Goal: Task Accomplishment & Management: Use online tool/utility

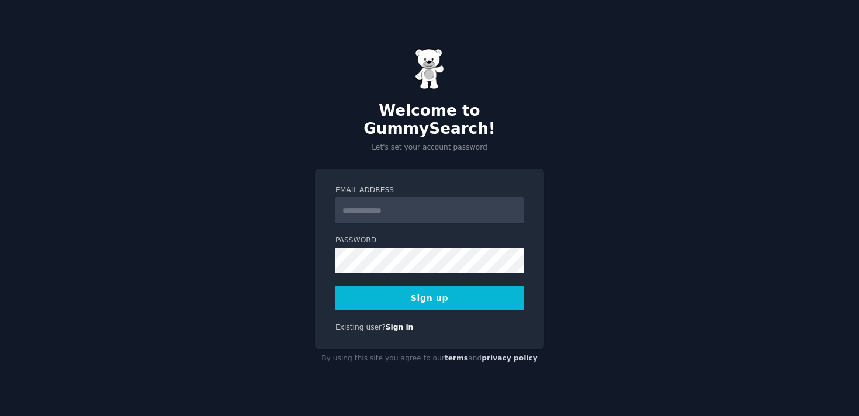
click at [387, 202] on input "Email Address" at bounding box center [429, 210] width 188 height 26
type input "**********"
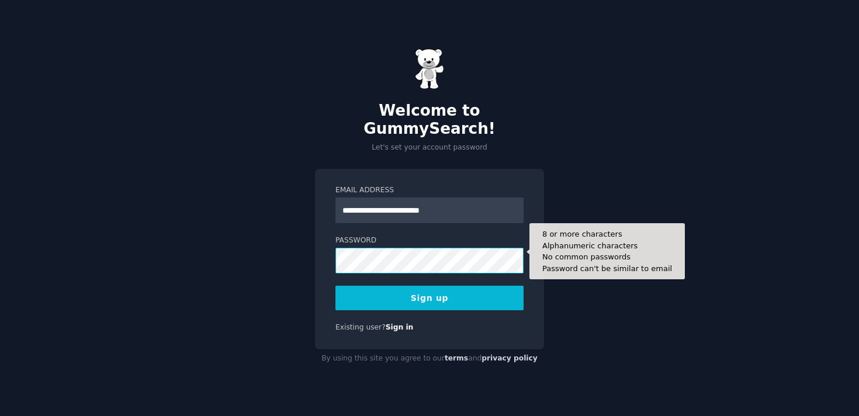
click at [335, 286] on button "Sign up" at bounding box center [429, 298] width 188 height 25
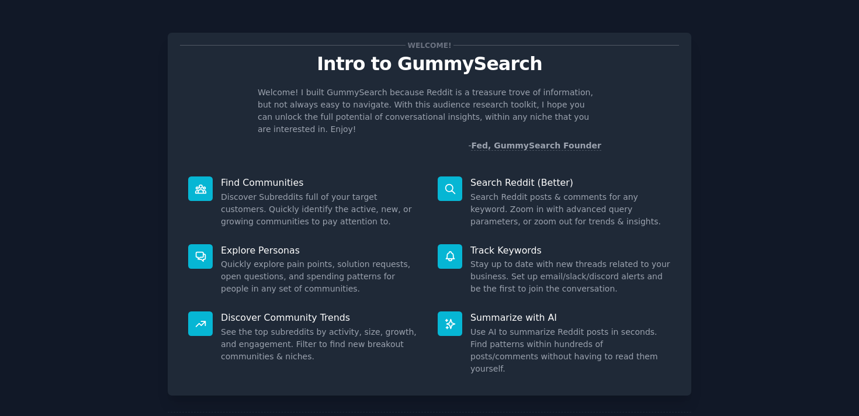
scroll to position [41, 0]
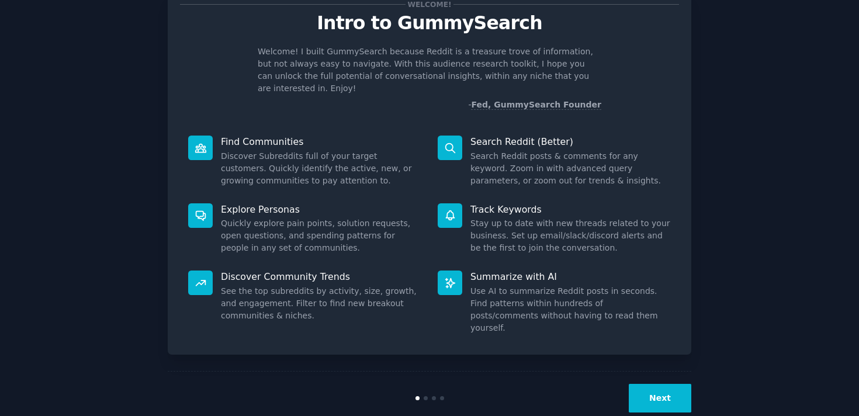
click at [655, 384] on button "Next" at bounding box center [659, 398] width 62 height 29
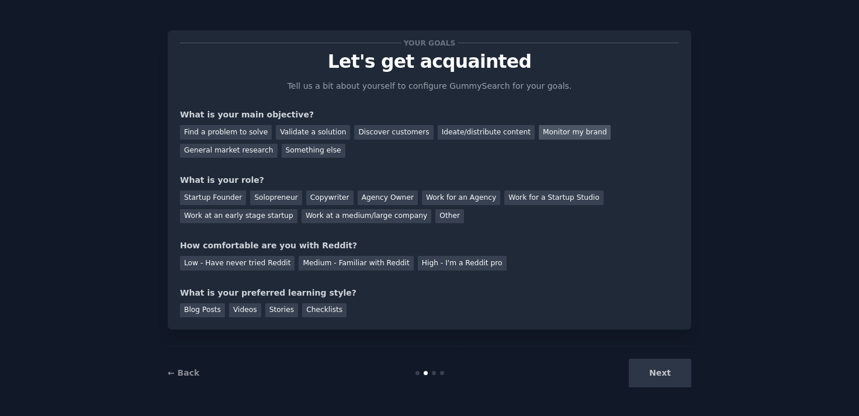
click at [539, 133] on div "Monitor my brand" at bounding box center [575, 132] width 72 height 15
click at [379, 214] on div "Work at a medium/large company" at bounding box center [366, 216] width 130 height 15
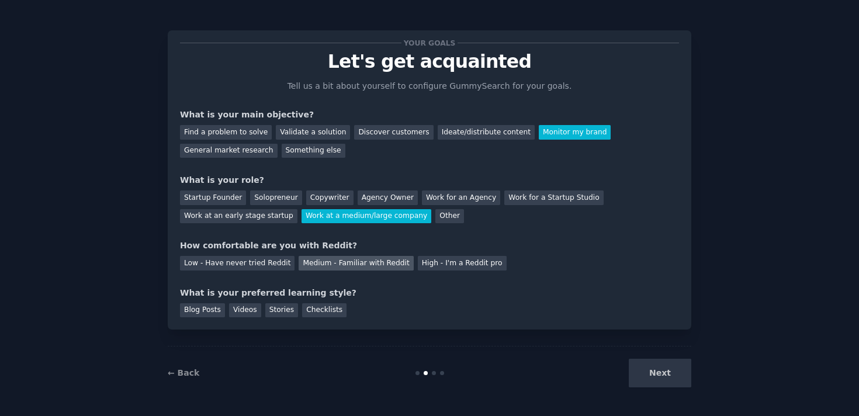
click at [328, 263] on div "Medium - Familiar with Reddit" at bounding box center [355, 263] width 114 height 15
click at [662, 371] on div "Next" at bounding box center [603, 373] width 175 height 29
click at [654, 373] on div "Next" at bounding box center [603, 373] width 175 height 29
click at [307, 308] on div "Checklists" at bounding box center [324, 310] width 44 height 15
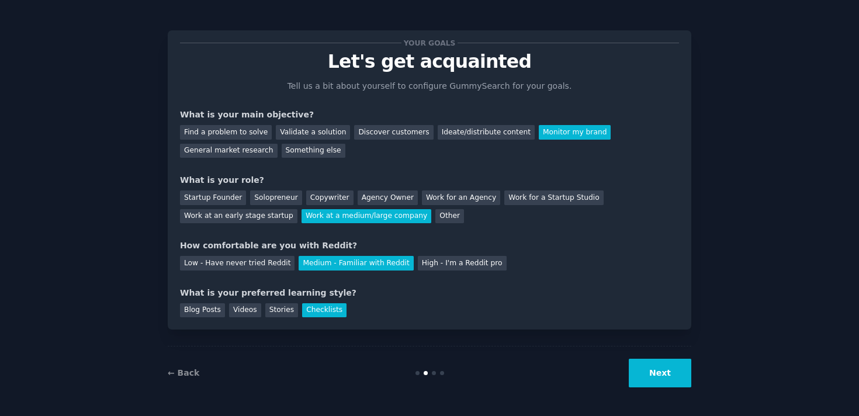
click at [659, 377] on button "Next" at bounding box center [659, 373] width 62 height 29
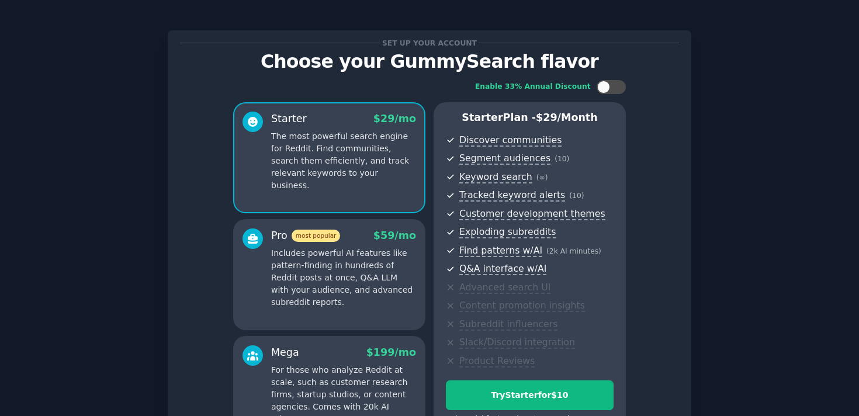
scroll to position [144, 0]
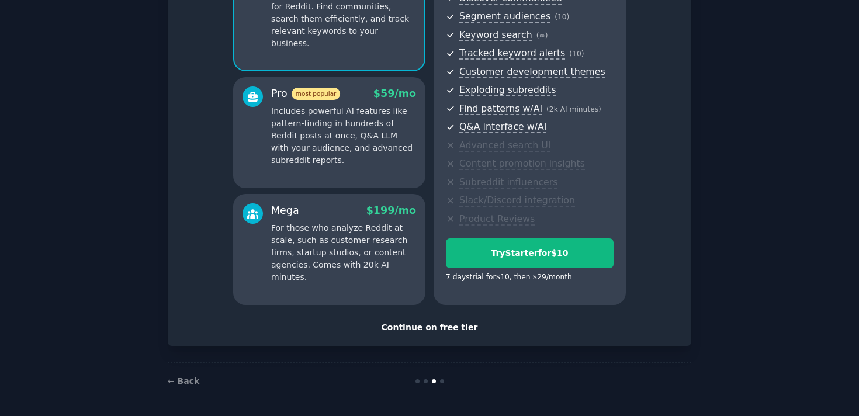
click at [416, 328] on div "Continue on free tier" at bounding box center [429, 327] width 499 height 12
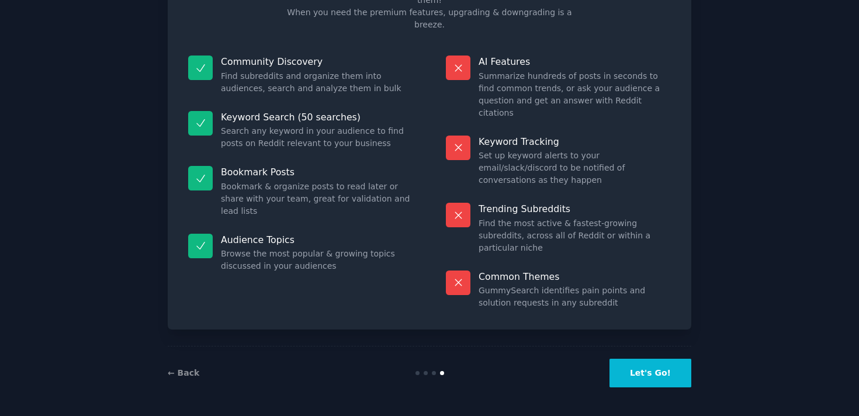
scroll to position [39, 0]
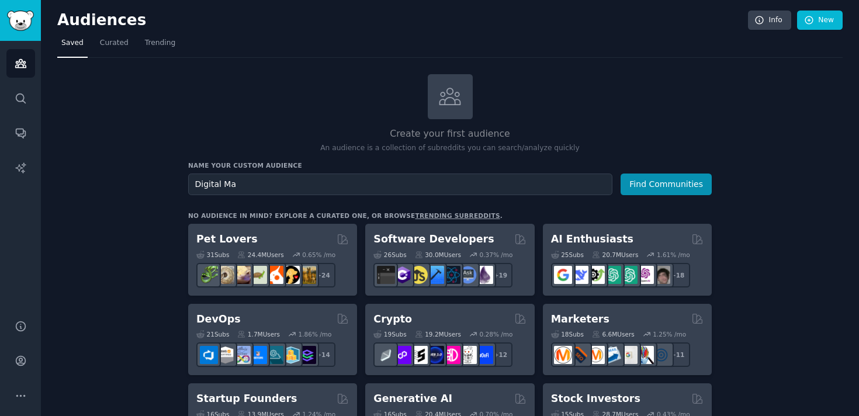
type input "Digital Mar"
type input "Marketers"
click at [658, 181] on button "Find Communities" at bounding box center [665, 184] width 91 height 22
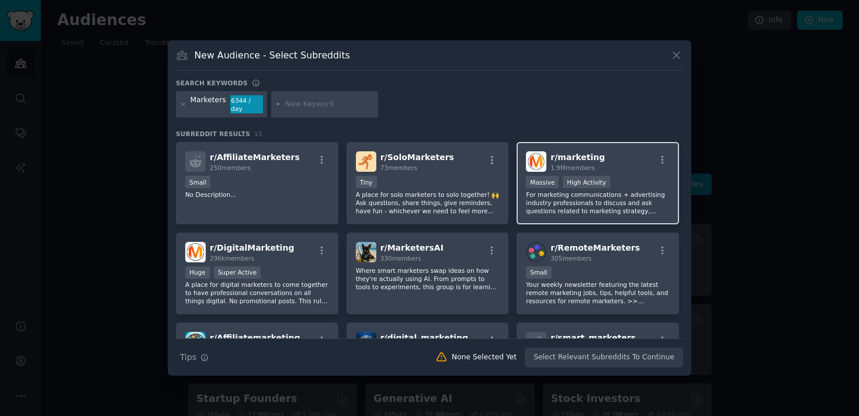
click at [635, 172] on div "r/ marketing 1.9M members Massive High Activity For marketing communications + …" at bounding box center [597, 183] width 162 height 82
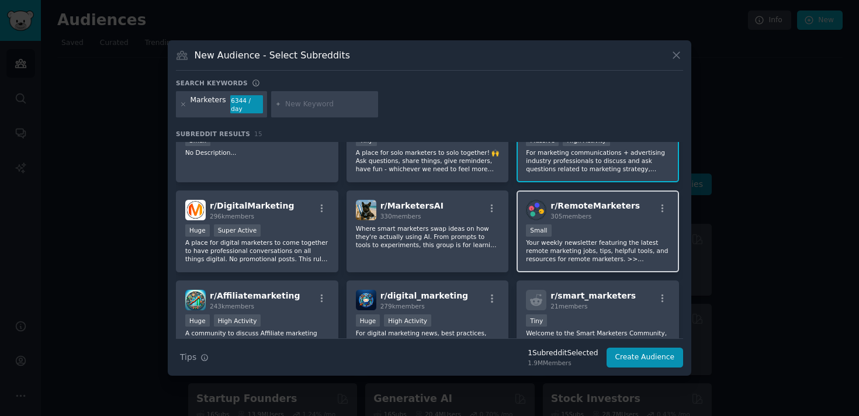
scroll to position [43, 0]
click at [612, 220] on div "r/ RemoteMarketers 305 members Small Your weekly newsletter featuring the lates…" at bounding box center [597, 230] width 162 height 82
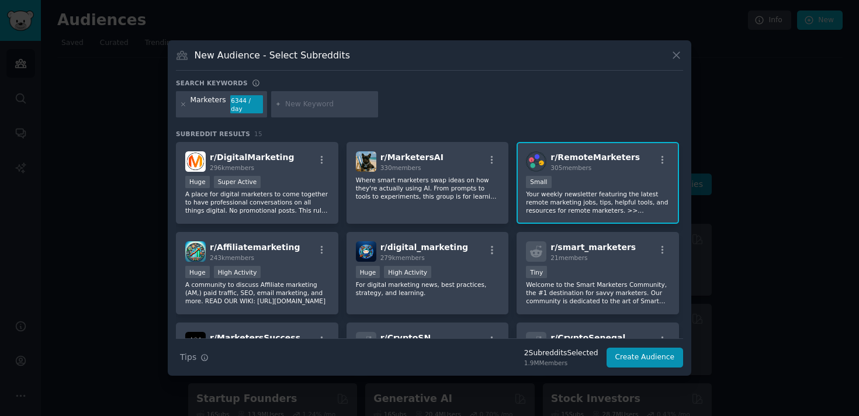
scroll to position [103, 0]
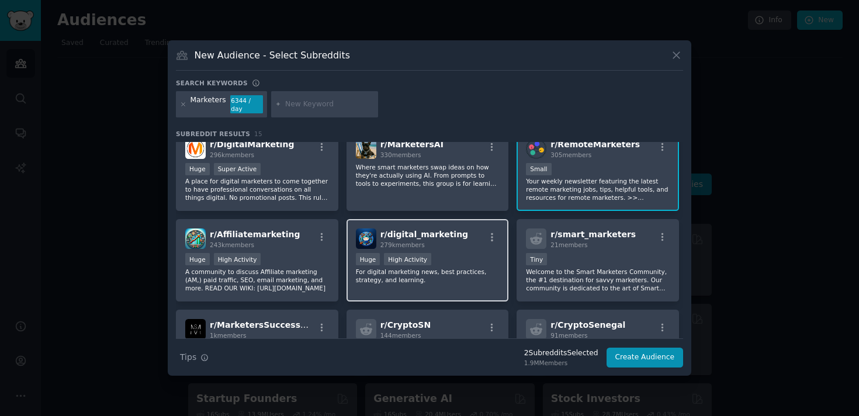
click at [461, 246] on div "r/ digital_marketing 279k members" at bounding box center [428, 238] width 144 height 20
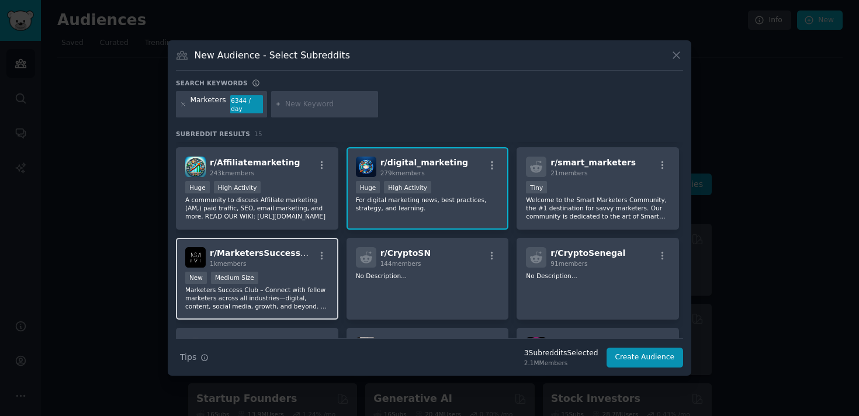
scroll to position [186, 0]
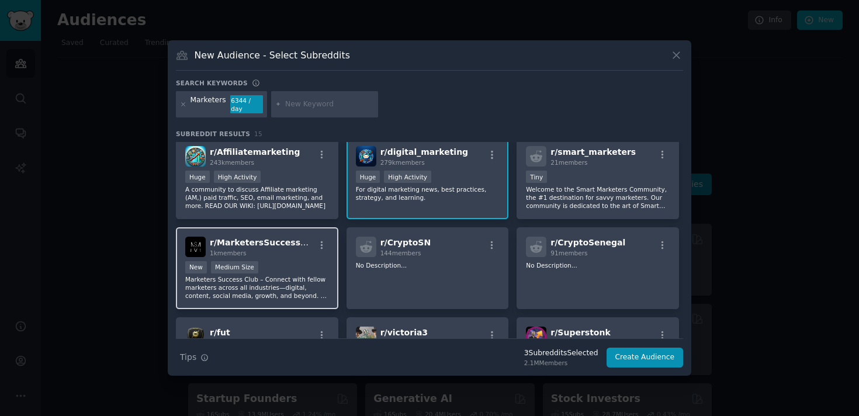
click at [284, 254] on div "1k members" at bounding box center [262, 253] width 105 height 8
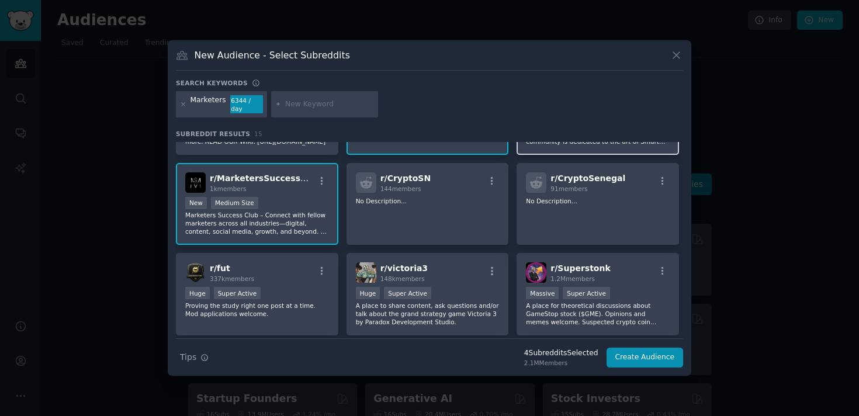
scroll to position [287, 0]
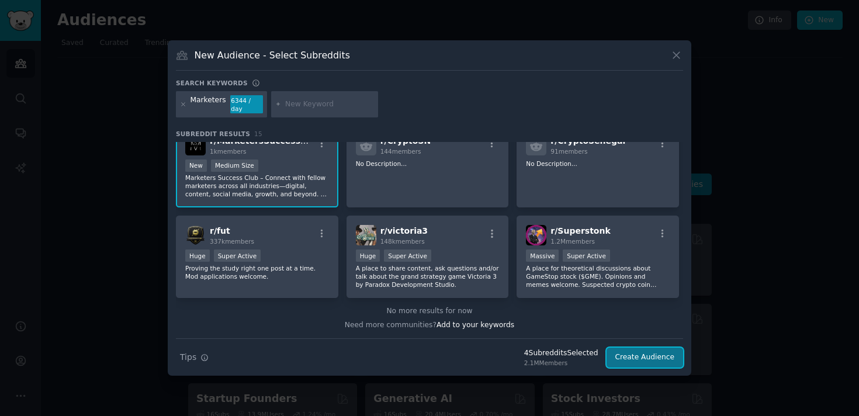
click at [645, 359] on button "Create Audience" at bounding box center [644, 358] width 77 height 20
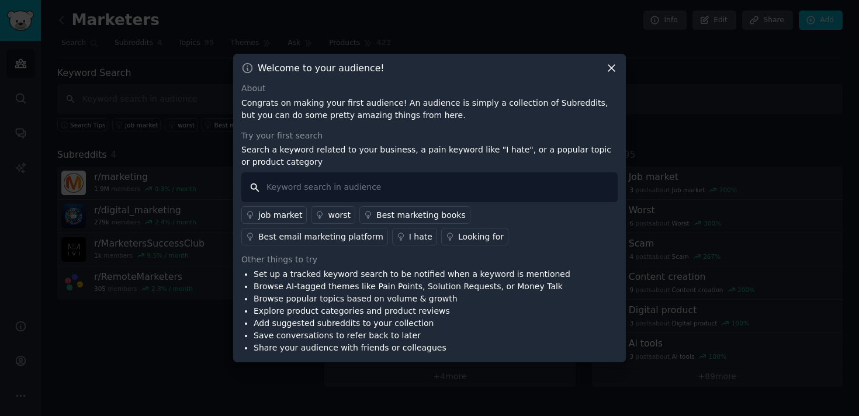
click at [366, 179] on input "text" at bounding box center [429, 187] width 376 height 30
type input "S"
type input "programmatic"
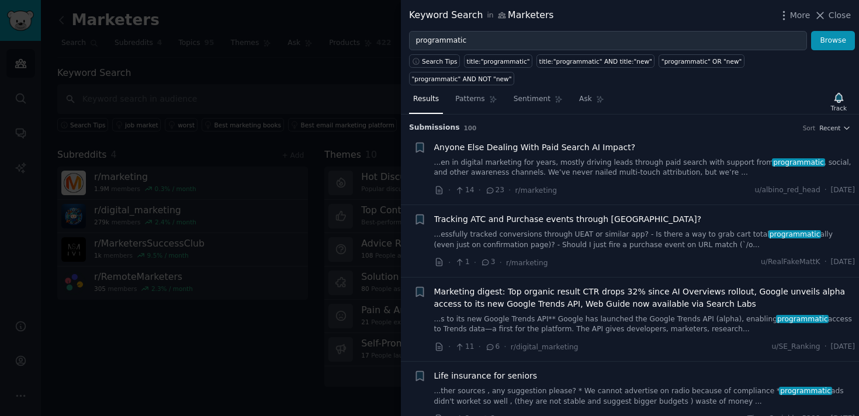
click at [261, 184] on div at bounding box center [429, 208] width 859 height 416
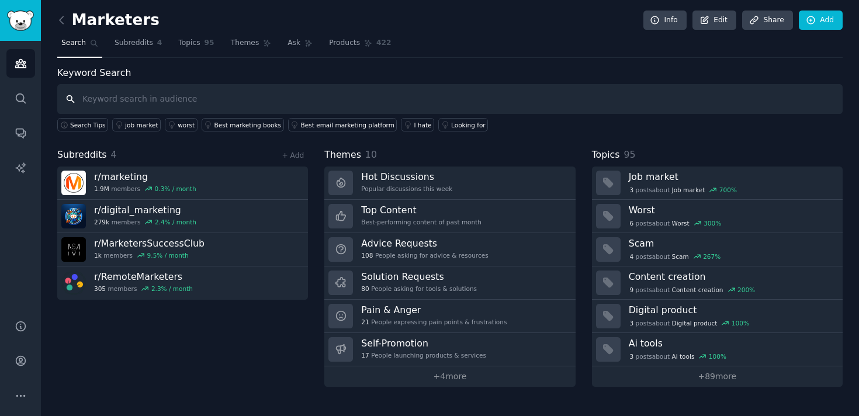
click at [98, 98] on input "text" at bounding box center [449, 99] width 785 height 30
type input "programmatic"
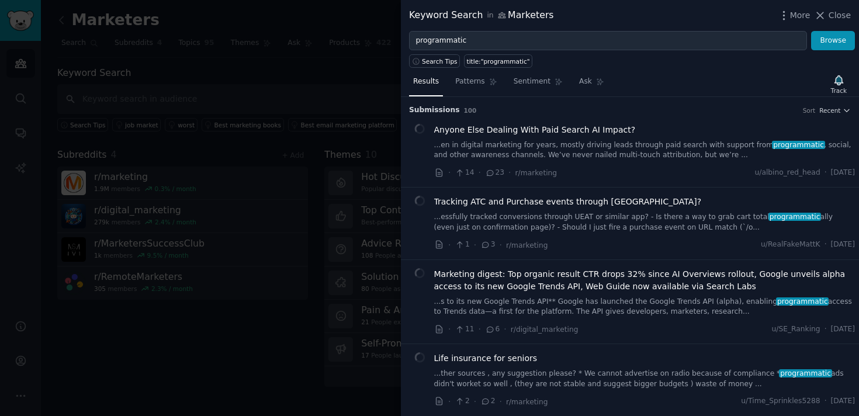
click at [171, 152] on div at bounding box center [429, 208] width 859 height 416
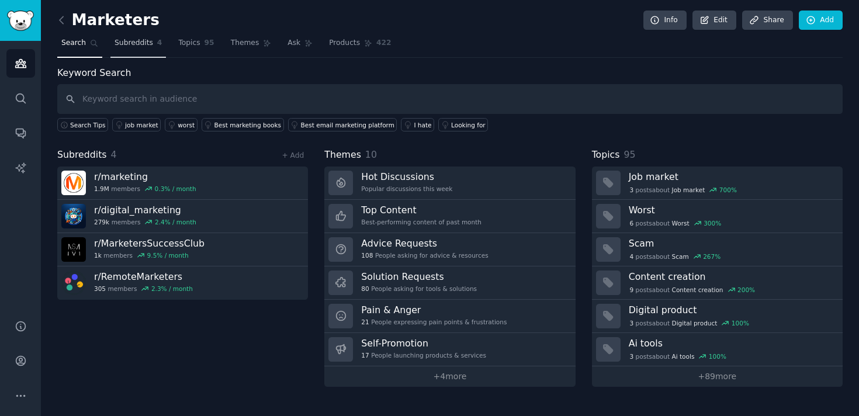
click at [140, 42] on span "Subreddits" at bounding box center [133, 43] width 39 height 11
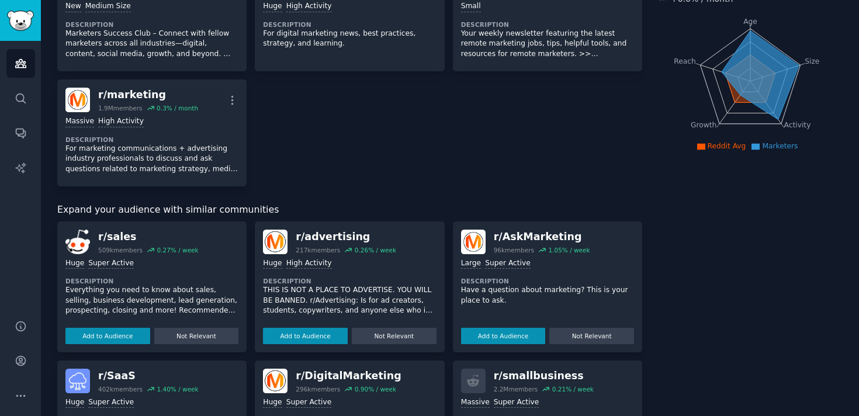
scroll to position [258, 0]
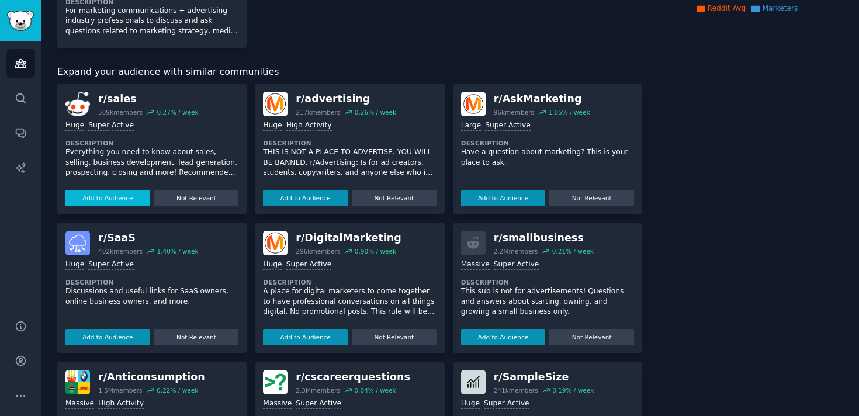
click at [121, 198] on button "Add to Audience" at bounding box center [107, 198] width 85 height 16
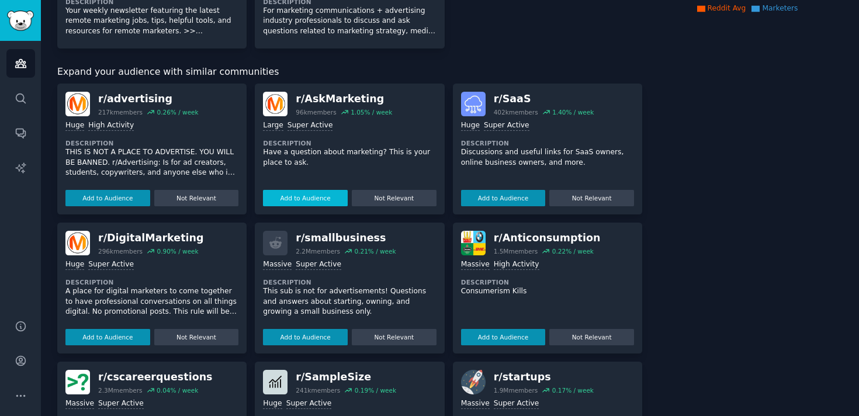
click at [306, 194] on button "Add to Audience" at bounding box center [305, 198] width 85 height 16
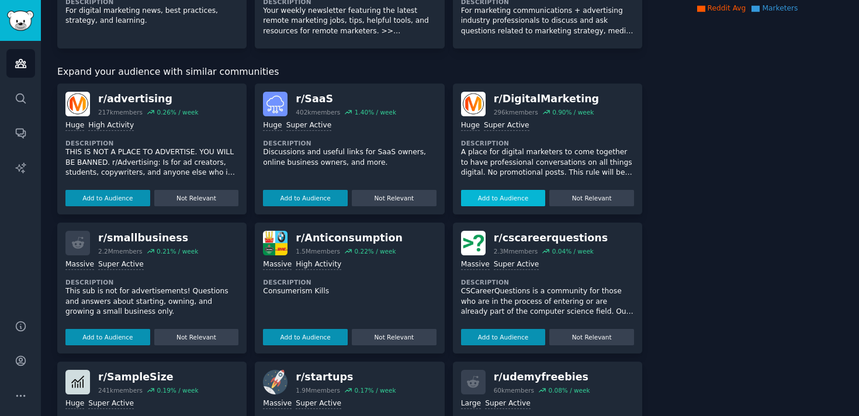
click at [488, 194] on button "Add to Audience" at bounding box center [503, 198] width 85 height 16
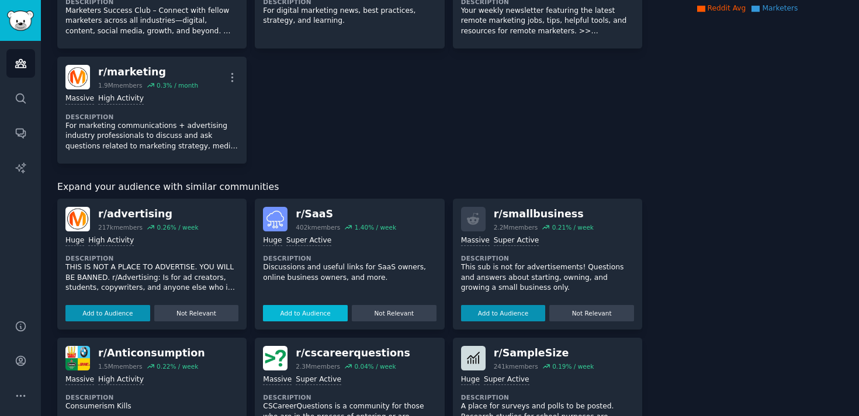
click at [300, 309] on button "Add to Audience" at bounding box center [305, 313] width 85 height 16
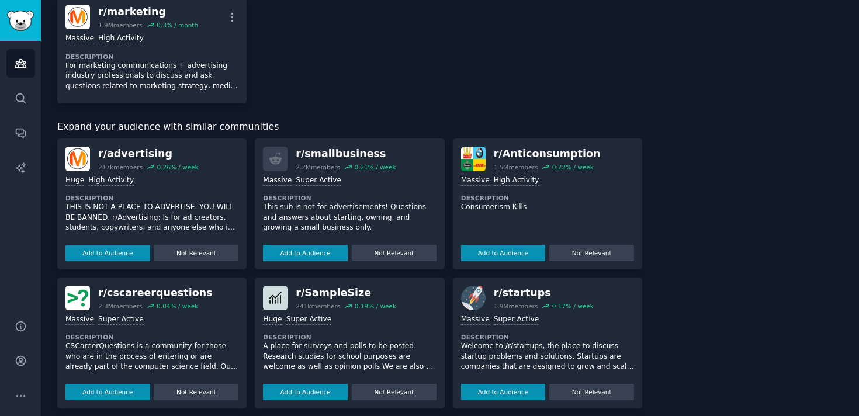
scroll to position [318, 0]
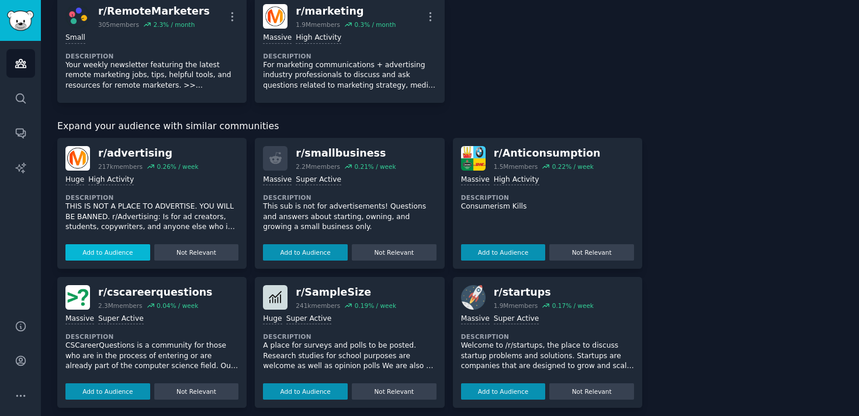
click at [121, 256] on button "Add to Audience" at bounding box center [107, 252] width 85 height 16
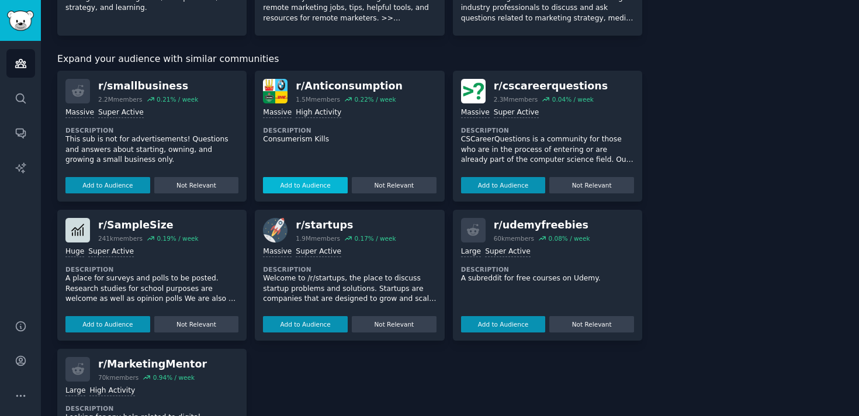
scroll to position [465, 0]
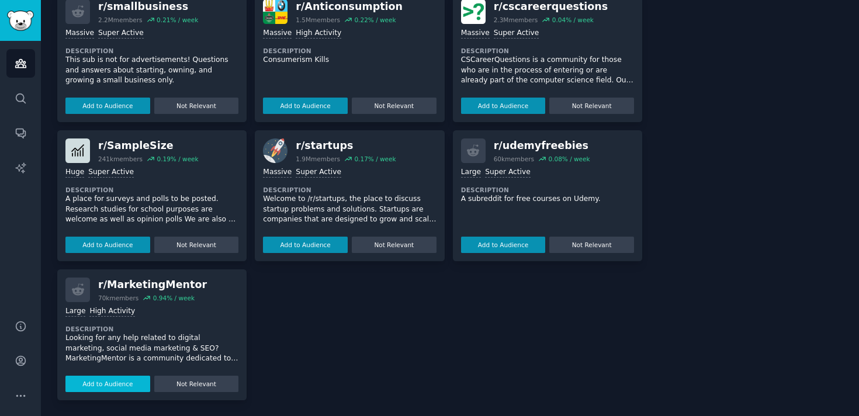
click at [98, 377] on button "Add to Audience" at bounding box center [107, 384] width 85 height 16
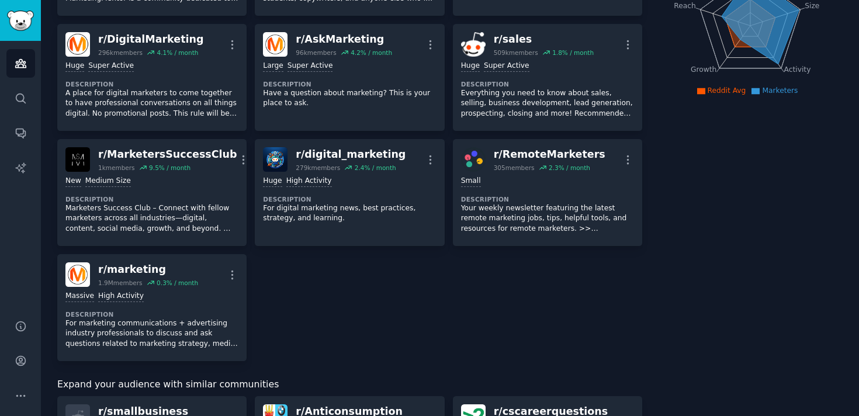
scroll to position [0, 0]
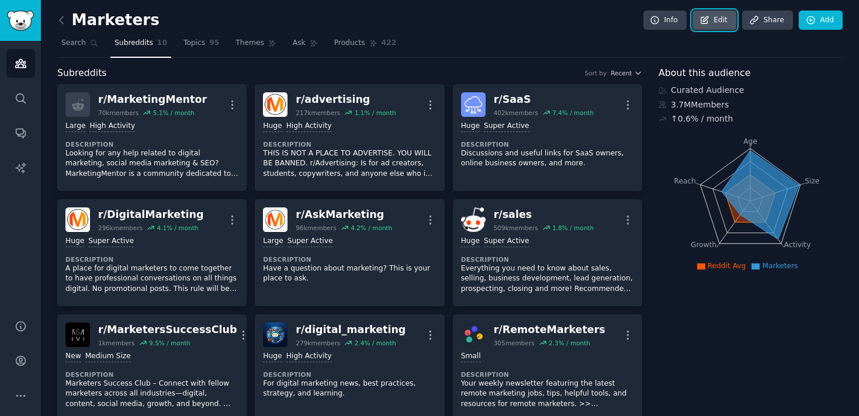
click at [718, 22] on link "Edit" at bounding box center [714, 21] width 44 height 20
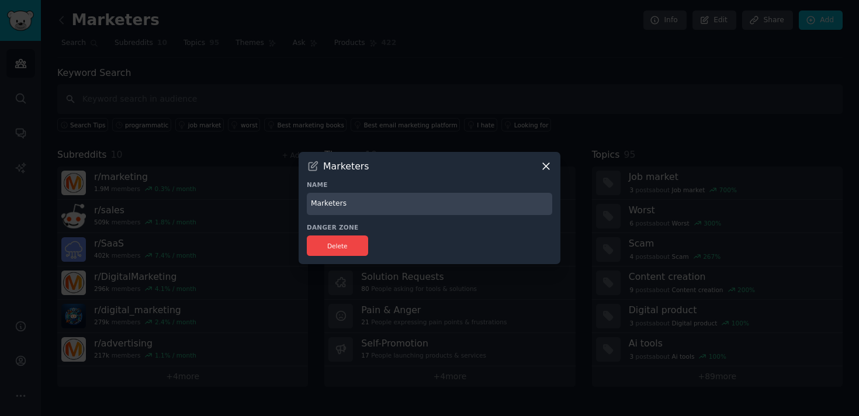
click at [541, 162] on icon at bounding box center [546, 166] width 12 height 12
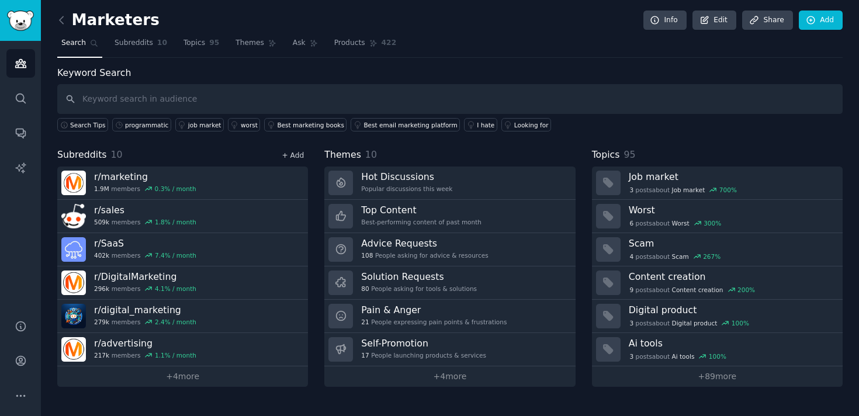
click at [296, 151] on link "+ Add" at bounding box center [293, 155] width 22 height 8
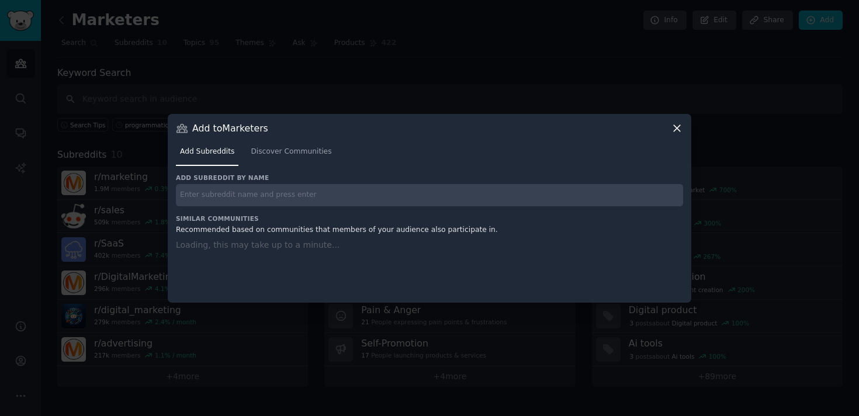
click at [269, 214] on h3 "Similar Communities" at bounding box center [429, 218] width 507 height 8
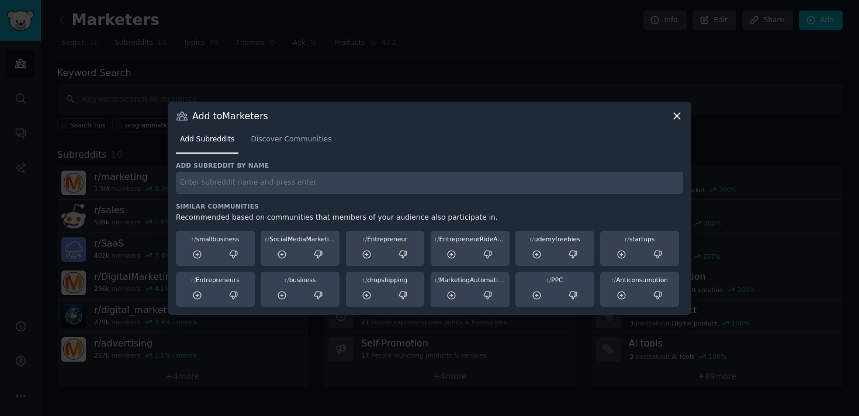
click at [229, 190] on input "text" at bounding box center [429, 183] width 507 height 23
type input "programmatic"
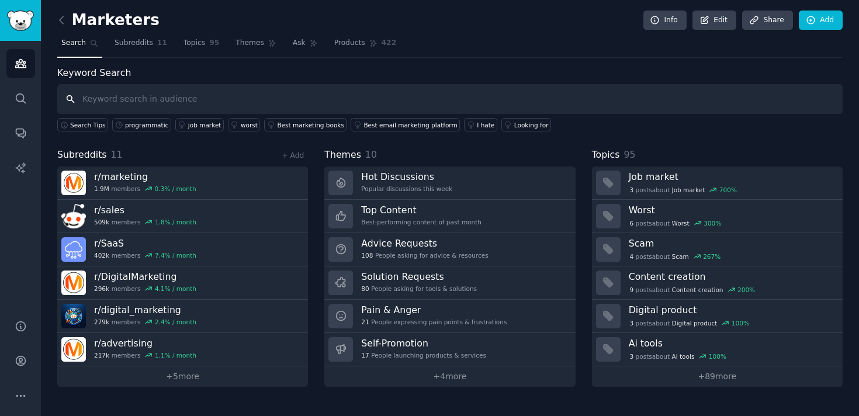
click at [143, 99] on input "text" at bounding box center [449, 99] width 785 height 30
type input "stackadapt"
